Goal: Navigation & Orientation: Find specific page/section

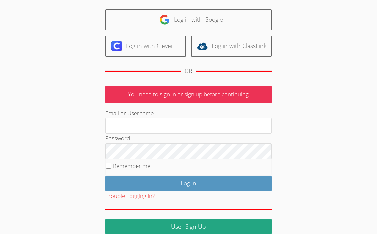
scroll to position [44, 0]
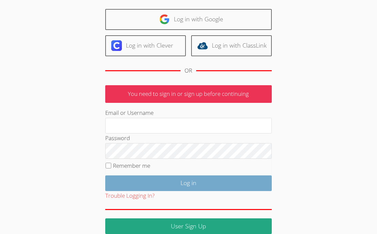
type input "[EMAIL_ADDRESS][DOMAIN_NAME]"
click at [190, 184] on input "Log in" at bounding box center [188, 183] width 166 height 16
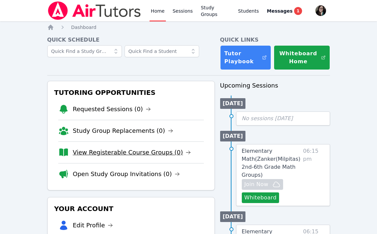
click at [137, 148] on link "View Registerable Course Groups (0)" at bounding box center [132, 152] width 118 height 9
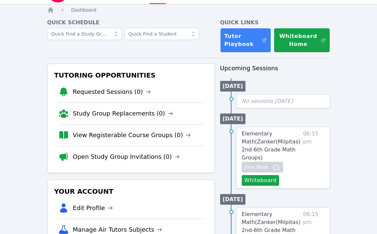
scroll to position [18, 0]
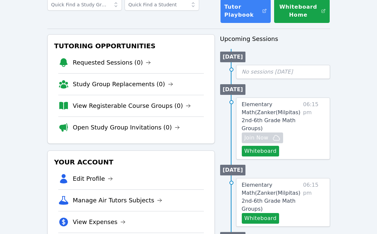
scroll to position [106, 0]
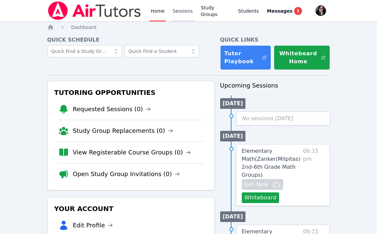
click at [185, 10] on link "Sessions" at bounding box center [182, 10] width 23 height 21
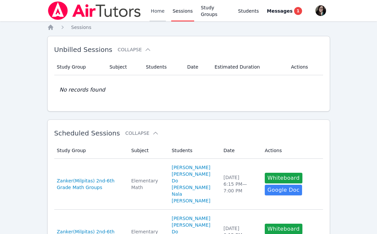
click at [158, 9] on link "Home" at bounding box center [157, 10] width 16 height 21
